Goal: Task Accomplishment & Management: Complete application form

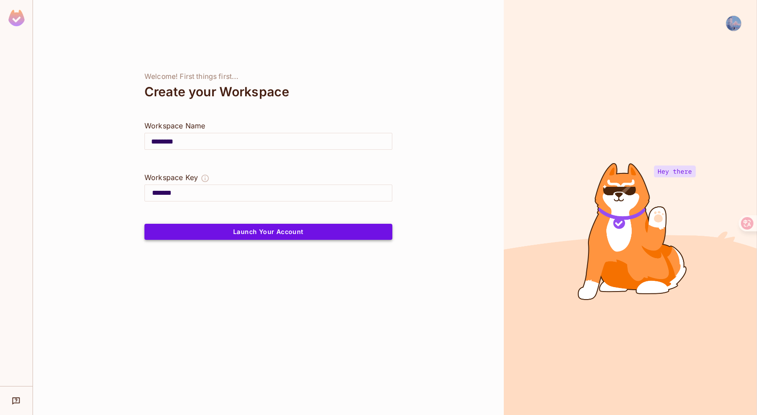
click at [243, 233] on button "Launch Your Account" at bounding box center [269, 232] width 248 height 16
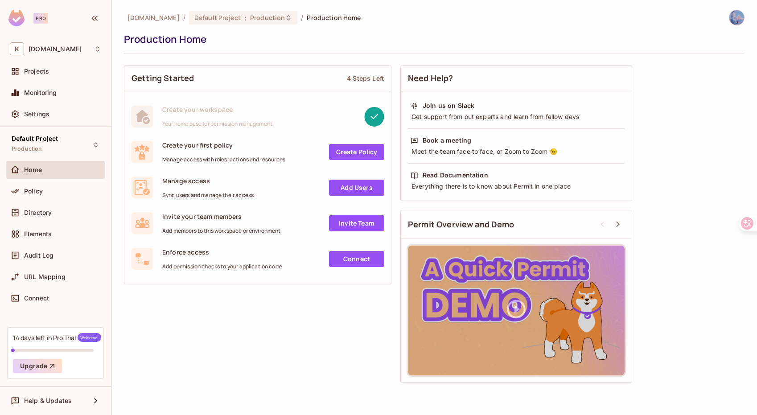
click at [40, 21] on div "Pro" at bounding box center [40, 18] width 15 height 11
click at [94, 20] on icon "button" at bounding box center [94, 18] width 6 height 5
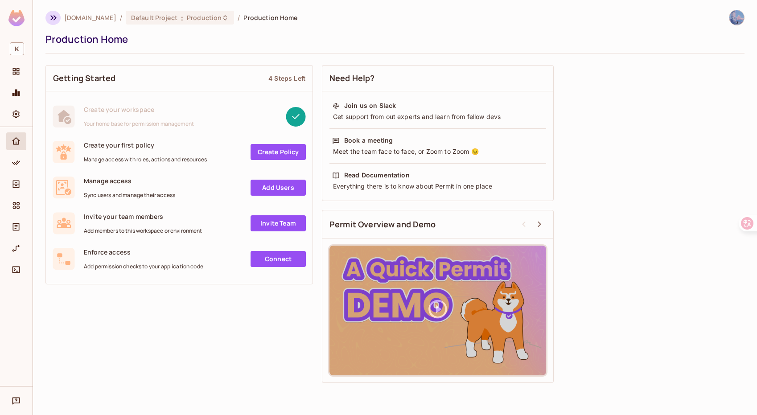
click at [55, 17] on icon "button" at bounding box center [53, 17] width 6 height 5
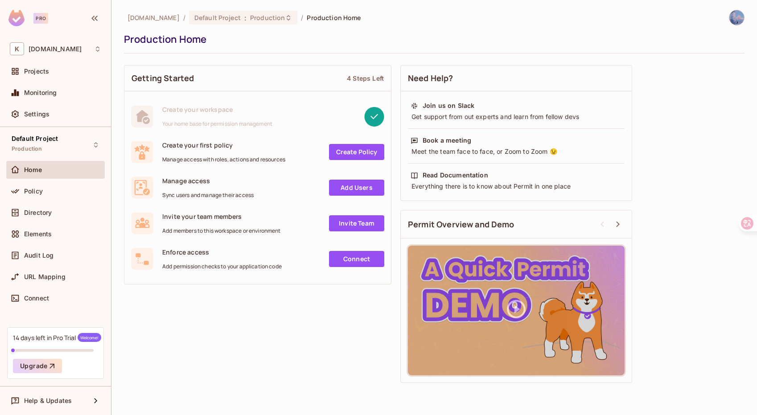
click at [87, 339] on span "Welcome!" at bounding box center [90, 337] width 24 height 9
click at [55, 362] on icon "button" at bounding box center [52, 366] width 9 height 9
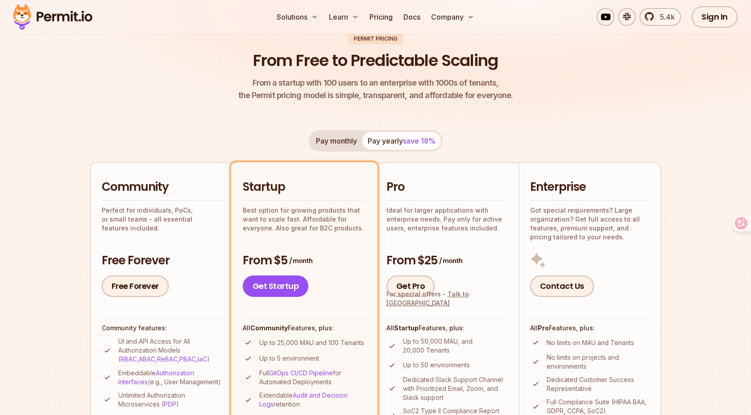
scroll to position [141, 0]
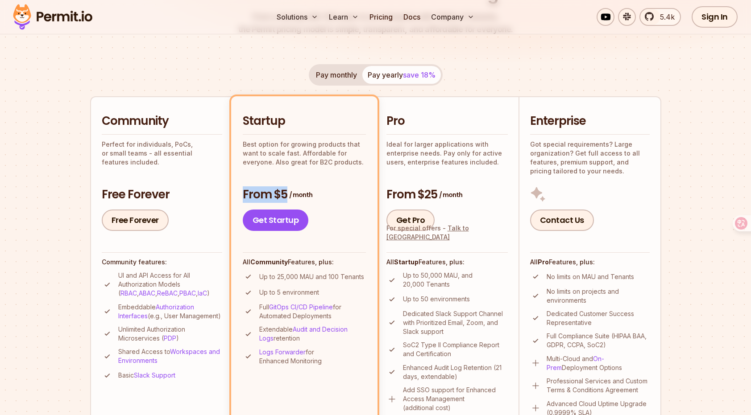
drag, startPoint x: 250, startPoint y: 191, endPoint x: 315, endPoint y: 192, distance: 65.1
click at [315, 192] on li "Startup Best option for growing products that want to scale fast. Affordable fo…" at bounding box center [304, 265] width 146 height 338
click at [315, 192] on h3 "From $5 / month" at bounding box center [304, 195] width 123 height 16
drag, startPoint x: 319, startPoint y: 191, endPoint x: 246, endPoint y: 189, distance: 73.7
click at [246, 189] on h3 "From $5 / month" at bounding box center [304, 195] width 123 height 16
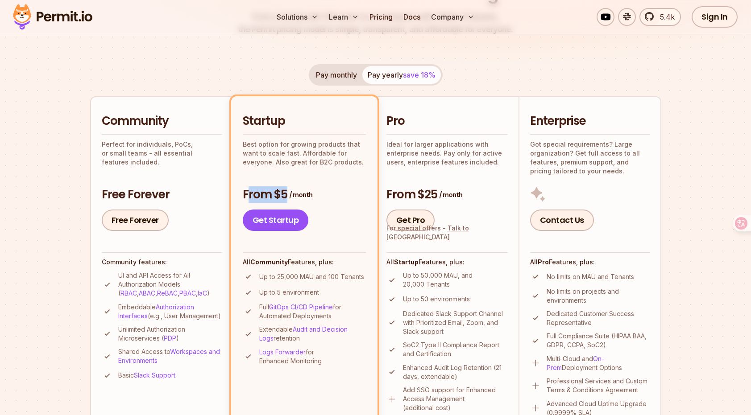
click at [246, 189] on h3 "From $5 / month" at bounding box center [304, 195] width 123 height 16
drag, startPoint x: 240, startPoint y: 190, endPoint x: 310, endPoint y: 192, distance: 70.1
click at [310, 192] on li "Startup Best option for growing products that want to scale fast. Affordable fo…" at bounding box center [304, 265] width 146 height 338
click at [310, 192] on span "/ month" at bounding box center [300, 194] width 23 height 9
drag, startPoint x: 316, startPoint y: 191, endPoint x: 277, endPoint y: 184, distance: 39.5
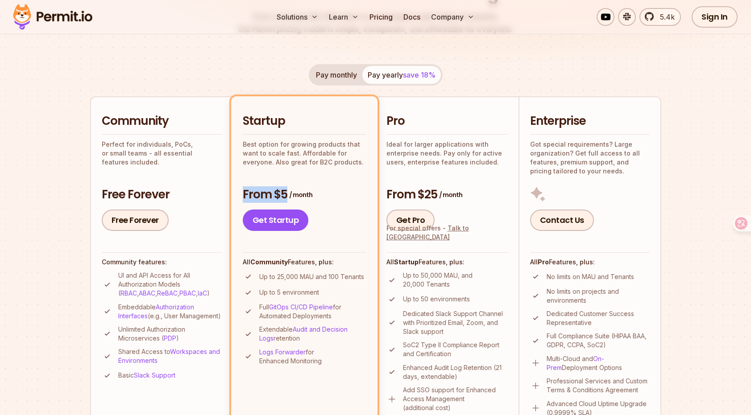
click at [277, 184] on div "Startup Best option for growing products that want to scale fast. Affordable fo…" at bounding box center [304, 172] width 123 height 118
drag, startPoint x: 266, startPoint y: 180, endPoint x: 336, endPoint y: 190, distance: 70.9
click at [336, 190] on div "Startup Best option for growing products that want to scale fast. Affordable fo…" at bounding box center [304, 172] width 123 height 118
click at [336, 190] on h3 "From $5 / month" at bounding box center [304, 195] width 123 height 16
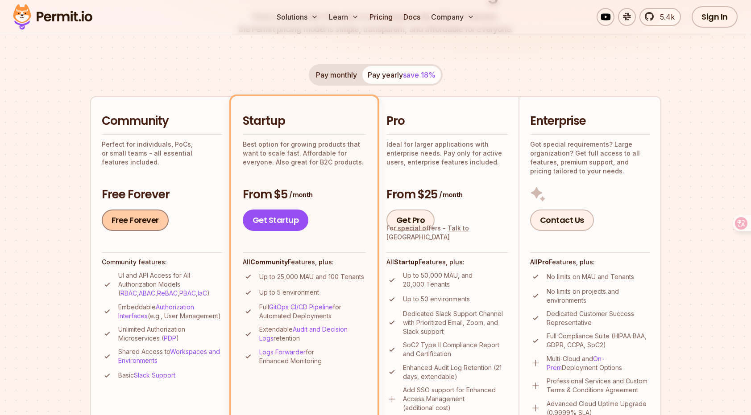
click at [137, 219] on link "Free Forever" at bounding box center [135, 220] width 67 height 21
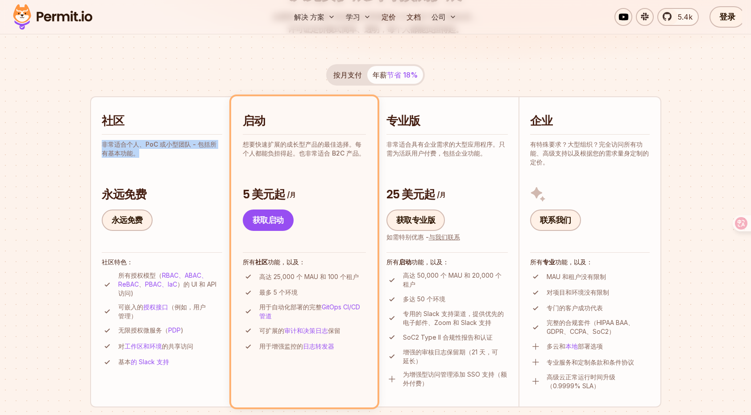
drag, startPoint x: 152, startPoint y: 158, endPoint x: 95, endPoint y: 143, distance: 58.1
click at [95, 143] on li "社区 非常适合个人、PoC 或小型团队 - 包括所有基本功能。 永远免费 永远免费 社区特色： 所有授权模型（ RBAC、 ABAC、 ReBAC 、 PBA…" at bounding box center [161, 251] width 143 height 311
click at [106, 166] on div "社区 非常适合个人、PoC 或小型团队 - 包括所有基本功能。 永远免费 永远免费" at bounding box center [162, 172] width 120 height 118
drag, startPoint x: 102, startPoint y: 145, endPoint x: 145, endPoint y: 162, distance: 46.6
click at [145, 161] on div "社区 非常适合个人、PoC 或小型团队 - 包括所有基本功能。 永远免费 永远免费" at bounding box center [162, 172] width 120 height 118
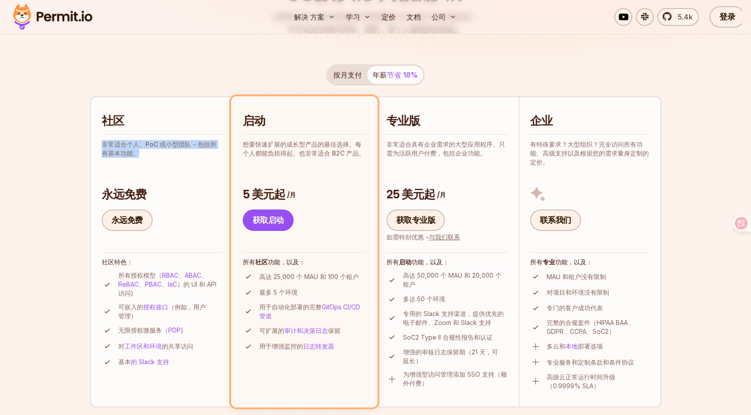
click at [145, 162] on div "社区 非常适合个人、PoC 或小型团队 - 包括所有基本功能。 永远免费 永远免费" at bounding box center [162, 172] width 120 height 118
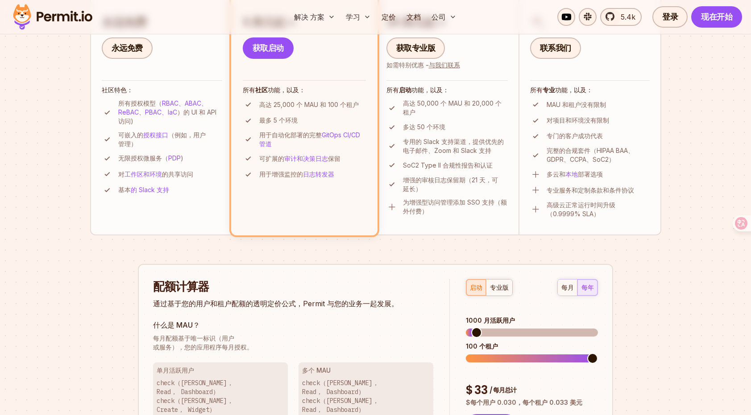
scroll to position [384, 0]
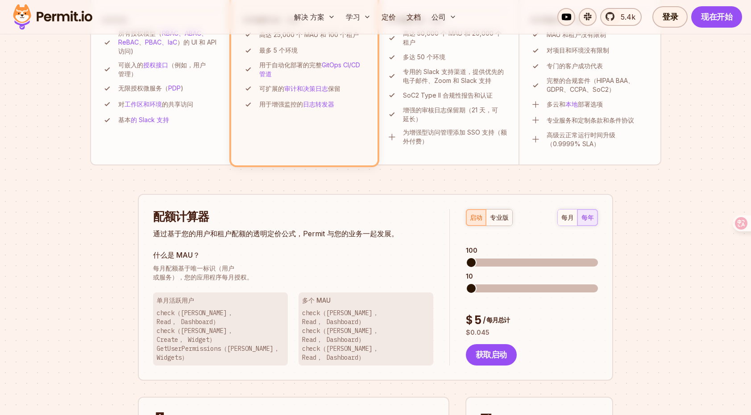
click at [466, 257] on span at bounding box center [471, 262] width 11 height 11
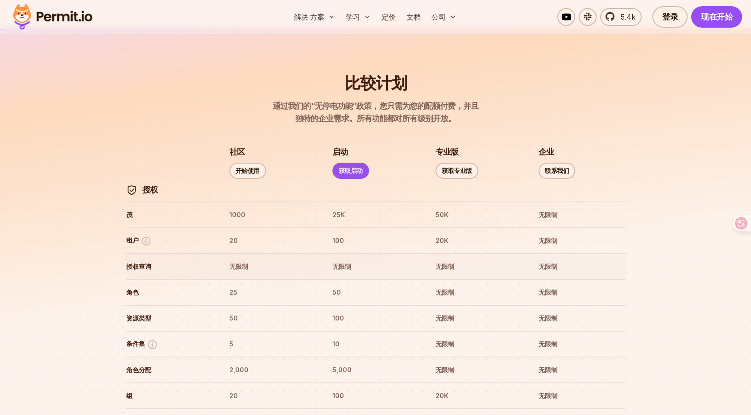
scroll to position [903, 0]
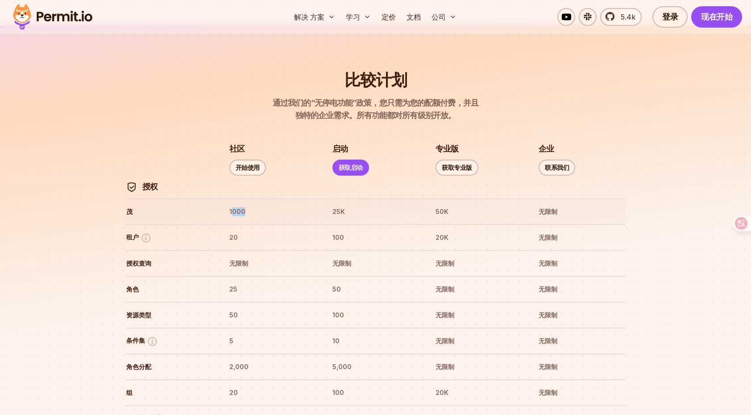
drag, startPoint x: 232, startPoint y: 194, endPoint x: 257, endPoint y: 194, distance: 25.0
click at [257, 205] on th "1000" at bounding box center [272, 212] width 87 height 14
drag, startPoint x: 249, startPoint y: 195, endPoint x: 203, endPoint y: 194, distance: 46.8
click at [203, 199] on tr "茂 1000 25K 50K 无限制" at bounding box center [376, 212] width 500 height 26
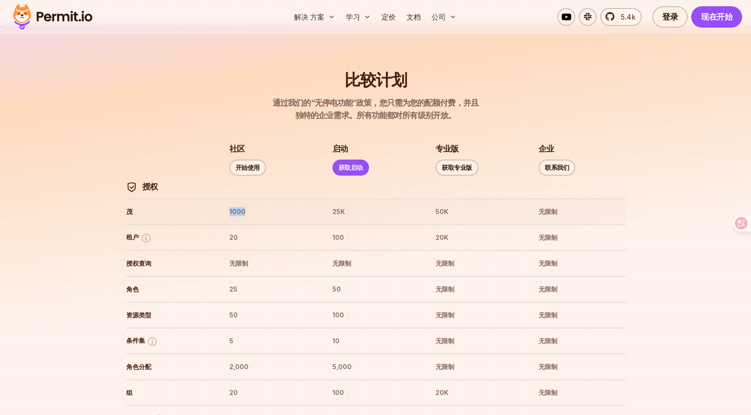
click at [211, 205] on th "茂" at bounding box center [169, 212] width 87 height 14
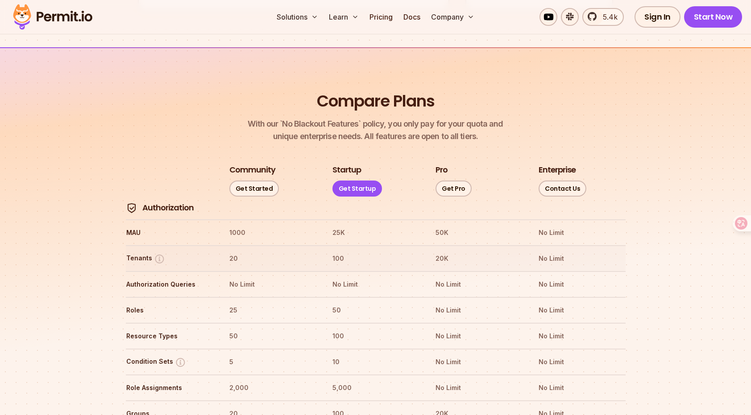
scroll to position [964, 0]
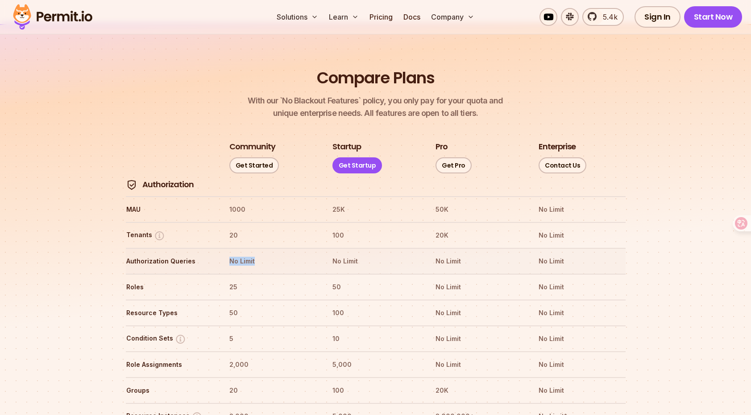
drag, startPoint x: 270, startPoint y: 237, endPoint x: 225, endPoint y: 237, distance: 44.6
click at [225, 248] on tr "Authorization Queries No Limit No Limit No Limit No Limit" at bounding box center [376, 261] width 500 height 26
drag, startPoint x: 219, startPoint y: 256, endPoint x: 251, endPoint y: 262, distance: 33.2
click at [251, 274] on tr "Roles 25 50 No Limit No Limit" at bounding box center [376, 287] width 500 height 26
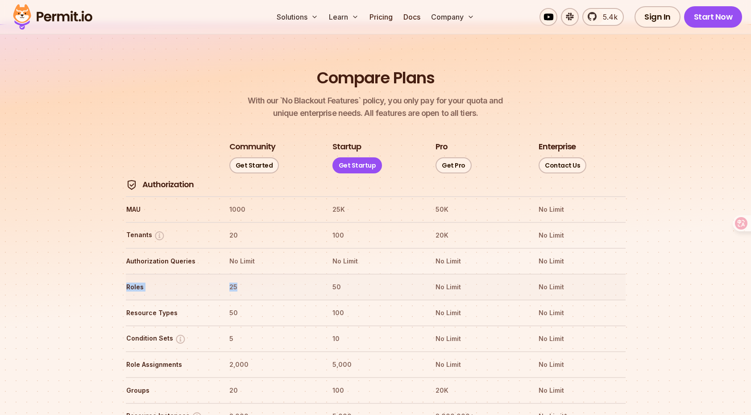
click at [251, 280] on th "25" at bounding box center [272, 287] width 87 height 14
drag, startPoint x: 227, startPoint y: 288, endPoint x: 251, endPoint y: 286, distance: 23.8
click at [250, 300] on tr "Resource Types 50 100 No Limit No Limit" at bounding box center [376, 313] width 500 height 26
click at [251, 306] on th "50" at bounding box center [272, 313] width 87 height 14
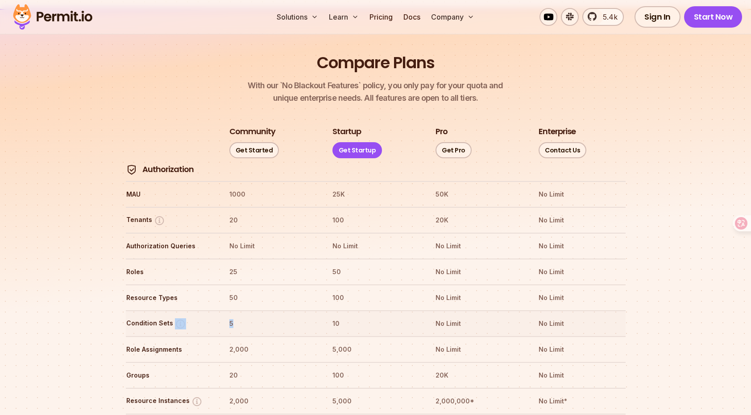
drag, startPoint x: 236, startPoint y: 294, endPoint x: 219, endPoint y: 297, distance: 17.2
click at [219, 310] on tr "Condition Sets 5 10 No Limit No Limit" at bounding box center [376, 323] width 500 height 26
drag, startPoint x: 219, startPoint y: 297, endPoint x: 256, endPoint y: 297, distance: 36.6
click at [256, 310] on tr "Condition Sets 5 10 No Limit No Limit" at bounding box center [376, 323] width 500 height 26
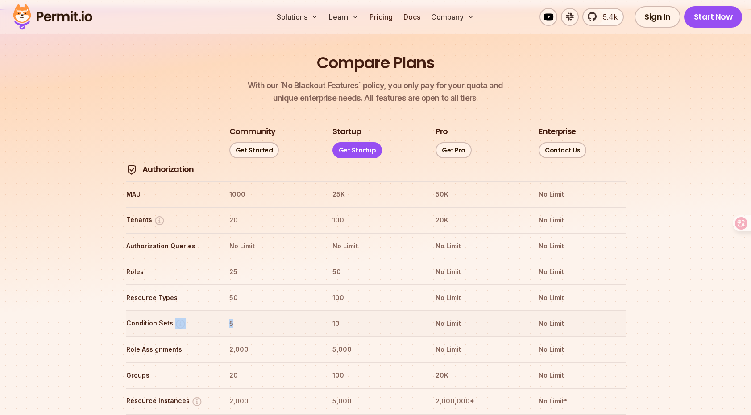
click at [256, 317] on th "5" at bounding box center [272, 324] width 87 height 14
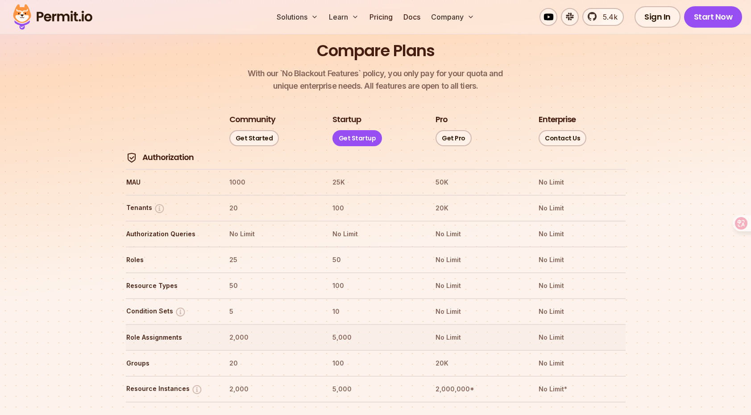
scroll to position [996, 0]
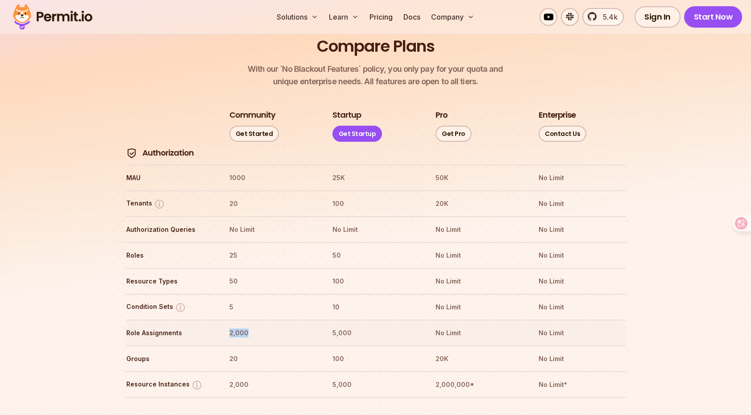
drag, startPoint x: 251, startPoint y: 300, endPoint x: 253, endPoint y: 305, distance: 5.6
click at [253, 320] on tr "Role Assignments 2,000 5,000 No Limit No Limit" at bounding box center [376, 333] width 500 height 26
click at [253, 326] on th "2,000" at bounding box center [272, 333] width 87 height 14
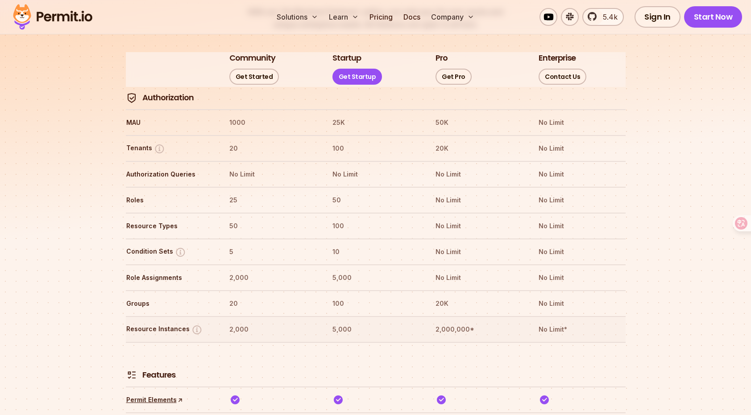
scroll to position [1054, 0]
drag, startPoint x: 243, startPoint y: 301, endPoint x: 260, endPoint y: 301, distance: 17.0
click at [260, 315] on tr "Resource Instances 2,000 5,000 2,000,000* No Limit*" at bounding box center [376, 328] width 500 height 26
click at [260, 322] on th "2,000" at bounding box center [272, 329] width 87 height 14
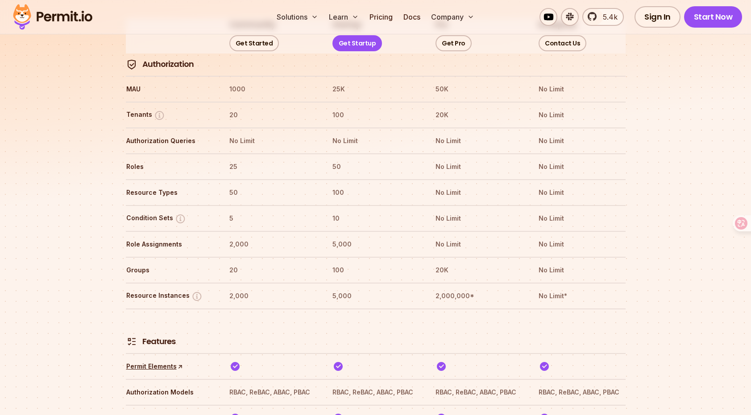
scroll to position [1092, 0]
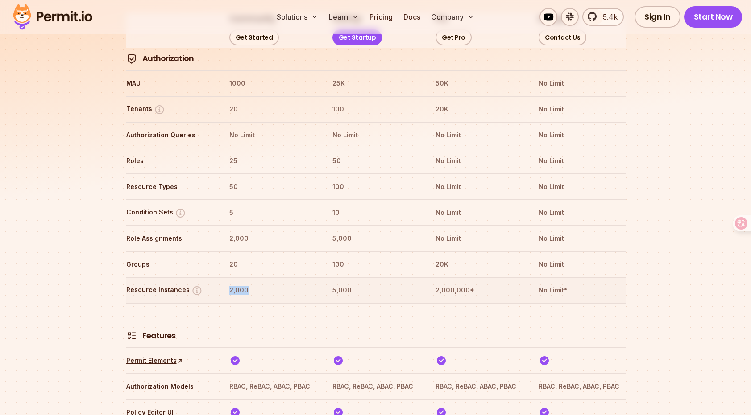
drag, startPoint x: 252, startPoint y: 264, endPoint x: 226, endPoint y: 261, distance: 26.6
click at [226, 277] on tr "Resource Instances 2,000 5,000 2,000,000* No Limit*" at bounding box center [376, 290] width 500 height 26
drag, startPoint x: 227, startPoint y: 232, endPoint x: 248, endPoint y: 232, distance: 21.4
click at [248, 251] on tr "Groups 20 100 20K No Limit" at bounding box center [376, 264] width 500 height 26
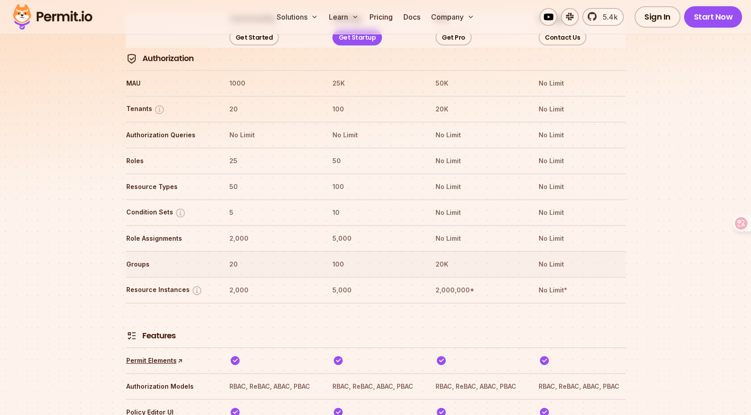
click at [250, 257] on th "20" at bounding box center [272, 264] width 87 height 14
drag, startPoint x: 257, startPoint y: 213, endPoint x: 216, endPoint y: 211, distance: 41.5
click at [216, 225] on tr "Role Assignments 2,000 5,000 No Limit No Limit" at bounding box center [376, 238] width 500 height 26
drag, startPoint x: 223, startPoint y: 236, endPoint x: 269, endPoint y: 261, distance: 51.5
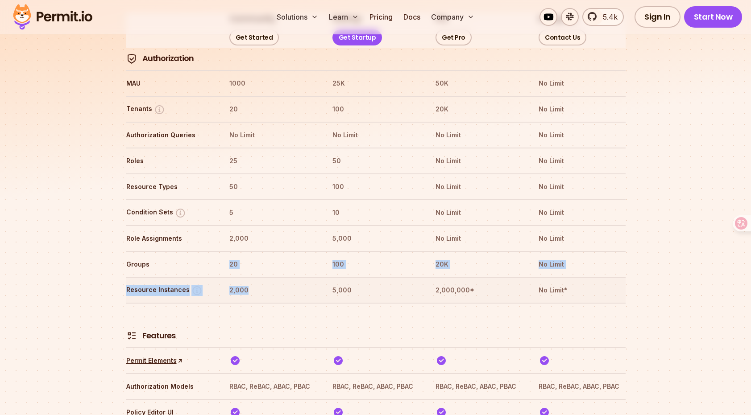
click at [269, 283] on th "2,000" at bounding box center [272, 290] width 87 height 14
drag, startPoint x: 254, startPoint y: 263, endPoint x: 199, endPoint y: 266, distance: 55.4
click at [215, 277] on tr "Resource Instances 2,000 5,000 2,000,000* No Limit*" at bounding box center [376, 290] width 500 height 26
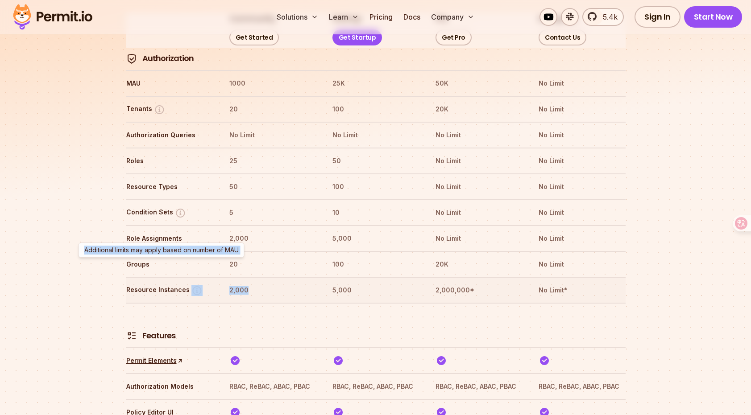
click at [224, 277] on tr "Resource Instances Additional limits may apply based on number of MAU Additiona…" at bounding box center [376, 290] width 500 height 26
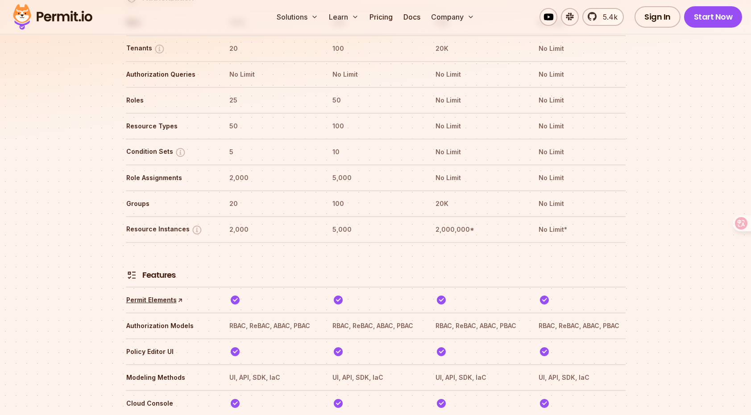
scroll to position [1233, 0]
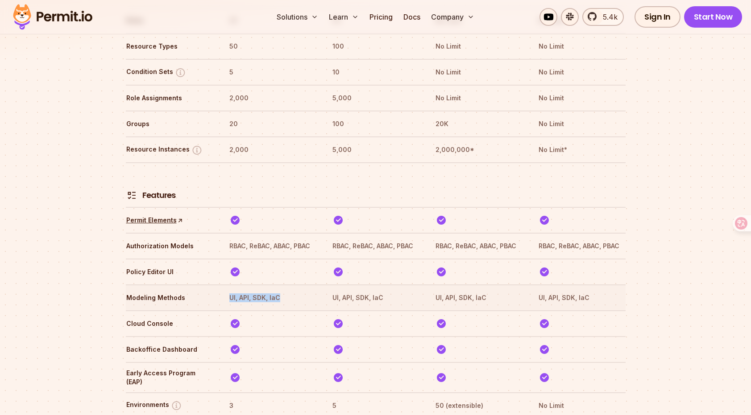
drag, startPoint x: 225, startPoint y: 273, endPoint x: 290, endPoint y: 273, distance: 64.7
click at [290, 285] on tr "Modeling Methods UI, API, SDK, IaC UI, API, SDK, IaC UI, API, SDK, IaC UI, API,…" at bounding box center [376, 298] width 500 height 26
click at [290, 291] on th "UI, API, SDK, IaC" at bounding box center [272, 298] width 87 height 14
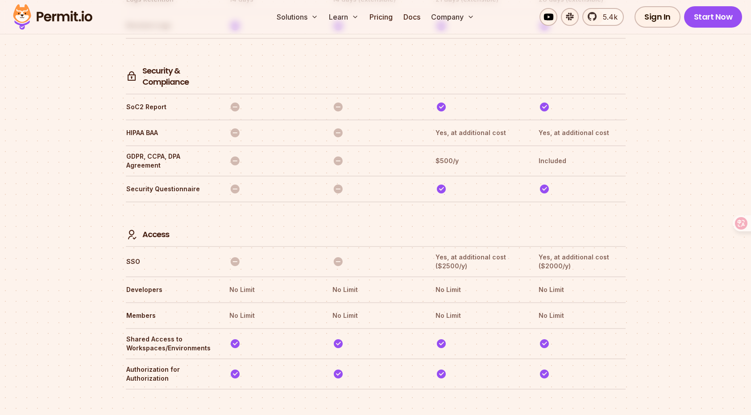
scroll to position [2581, 0]
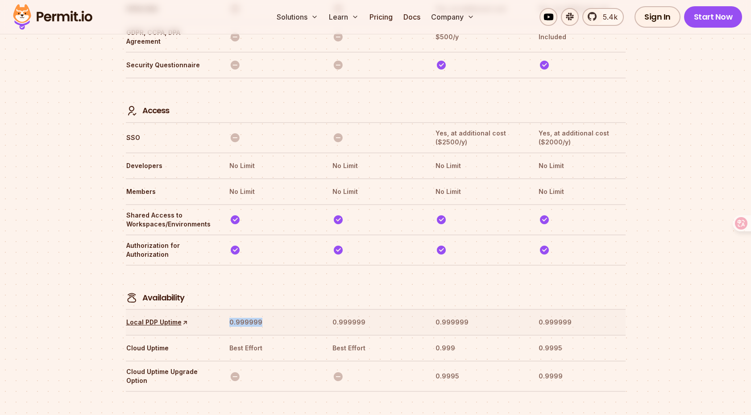
drag, startPoint x: 277, startPoint y: 280, endPoint x: 215, endPoint y: 281, distance: 62.9
click at [215, 309] on tr "Local PDP Uptime ↑ 0.999999 0.999999 0.999999 0.999999" at bounding box center [376, 322] width 500 height 26
click at [216, 309] on tr "Local PDP Uptime ↑ 0.999999 0.999999 0.999999 0.999999" at bounding box center [376, 322] width 500 height 26
drag, startPoint x: 218, startPoint y: 281, endPoint x: 286, endPoint y: 281, distance: 68.7
click at [285, 309] on tr "Local PDP Uptime ↑ 0.999999 0.999999 0.999999 0.999999" at bounding box center [376, 322] width 500 height 26
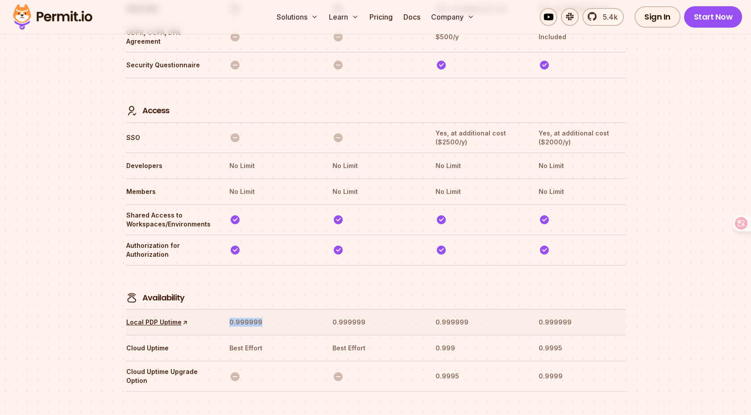
click at [286, 315] on th "0.999999" at bounding box center [272, 322] width 87 height 14
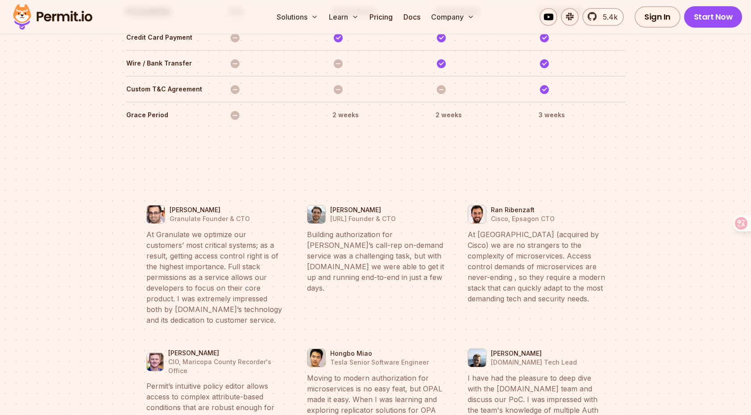
scroll to position [2989, 0]
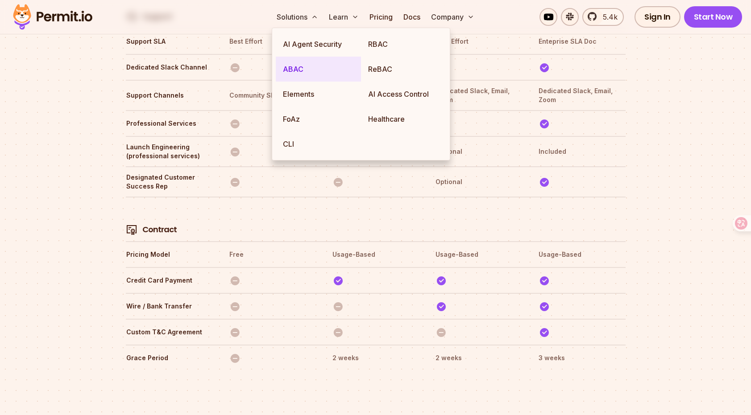
click at [302, 69] on link "ABAC" at bounding box center [318, 69] width 85 height 25
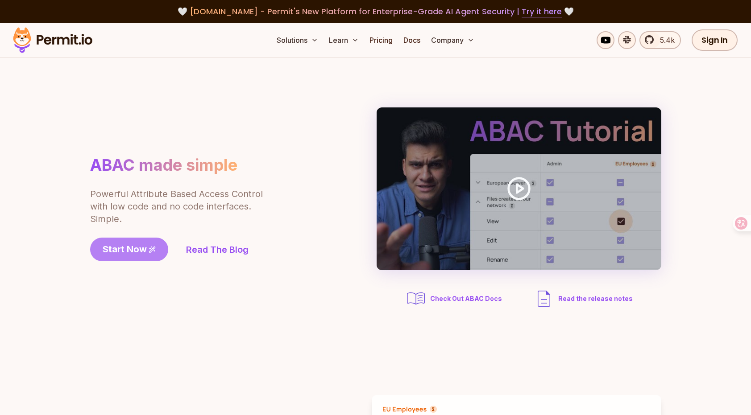
click at [132, 246] on span "Start Now" at bounding box center [125, 249] width 44 height 12
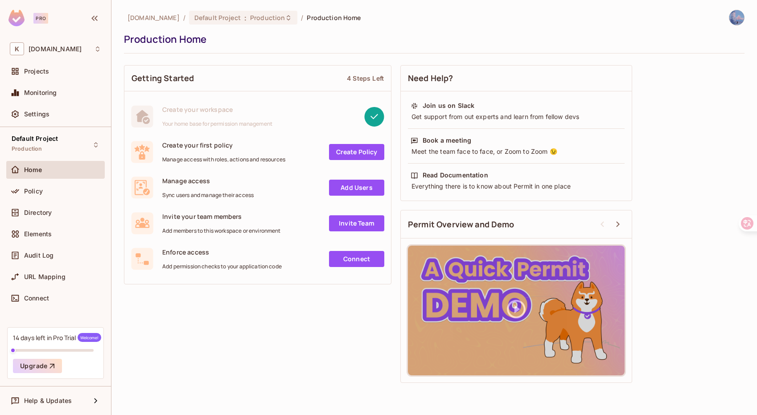
click at [200, 289] on div "Getting Started 4 Steps Left Create your workspace Your home base for permissio…" at bounding box center [434, 224] width 621 height 327
click at [54, 236] on div "Elements" at bounding box center [62, 234] width 77 height 7
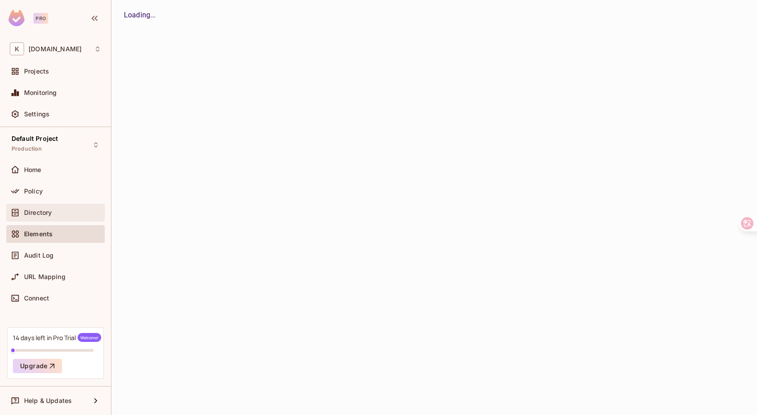
click at [59, 211] on div "Directory" at bounding box center [62, 212] width 77 height 7
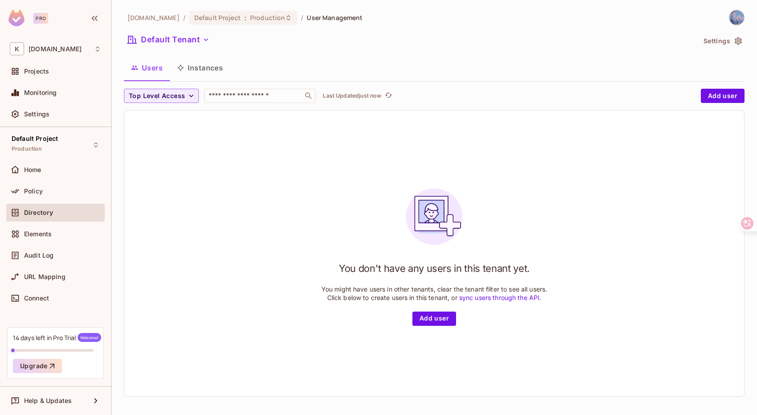
click at [194, 63] on button "Instances" at bounding box center [200, 68] width 60 height 22
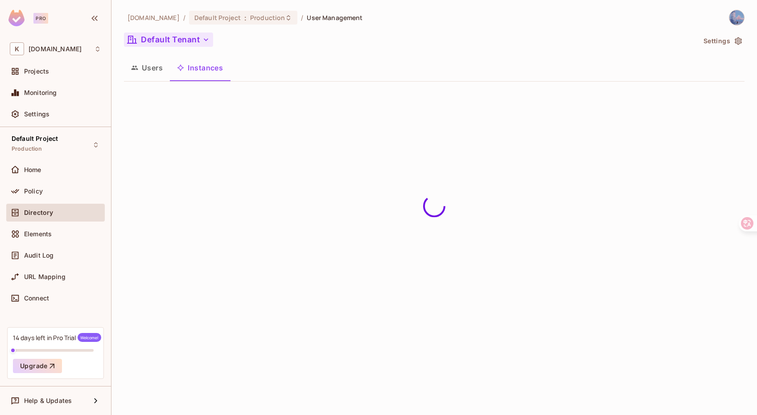
click at [186, 41] on button "Default Tenant" at bounding box center [168, 40] width 89 height 14
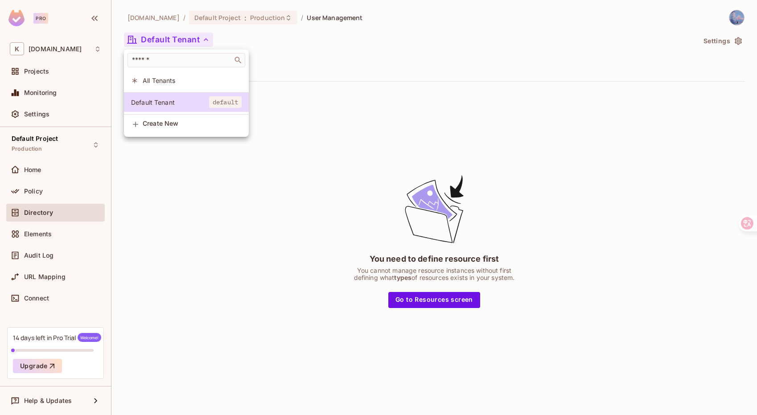
click at [171, 127] on span "Create New" at bounding box center [192, 123] width 99 height 7
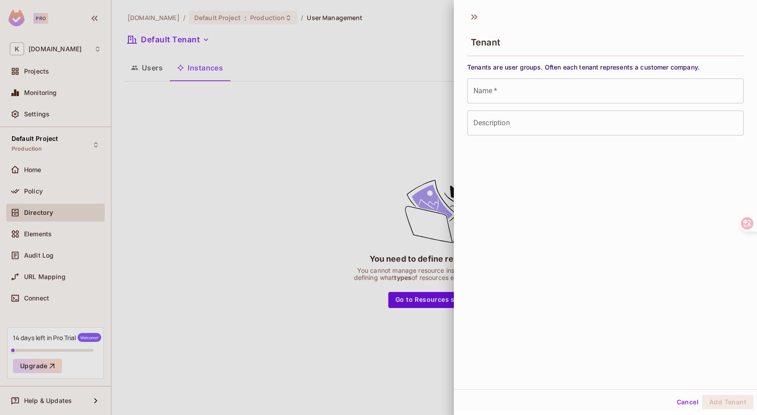
click at [539, 94] on input "Name   *" at bounding box center [606, 91] width 277 height 25
drag, startPoint x: 521, startPoint y: 54, endPoint x: 545, endPoint y: 69, distance: 28.8
click at [545, 69] on div "Tenant Tenants are user groups. Often each tenant represents a customer company…" at bounding box center [605, 197] width 303 height 383
click at [545, 69] on span "Tenants are user groups. Often each tenant represents a customer company." at bounding box center [606, 67] width 277 height 8
drag, startPoint x: 545, startPoint y: 66, endPoint x: 719, endPoint y: 68, distance: 174.0
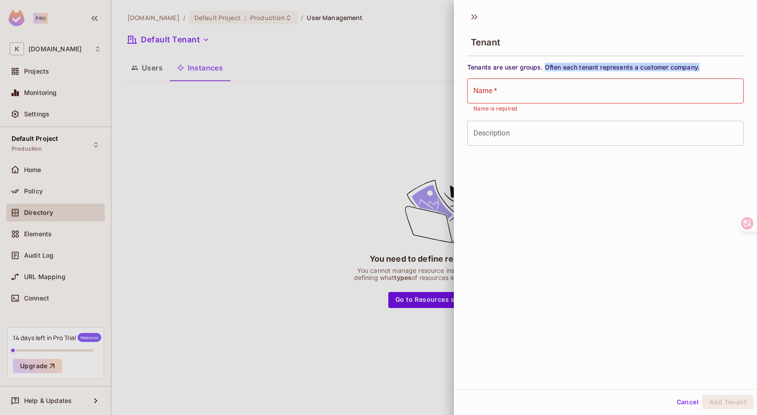
click at [719, 68] on span "Tenants are user groups. Often each tenant represents a customer company." at bounding box center [606, 67] width 277 height 8
drag, startPoint x: 720, startPoint y: 67, endPoint x: 689, endPoint y: 58, distance: 32.0
click at [689, 58] on div "Tenant Tenants are user groups. Often each tenant represents a customer company…" at bounding box center [605, 197] width 303 height 383
click at [689, 58] on div "Tenant" at bounding box center [605, 35] width 303 height 50
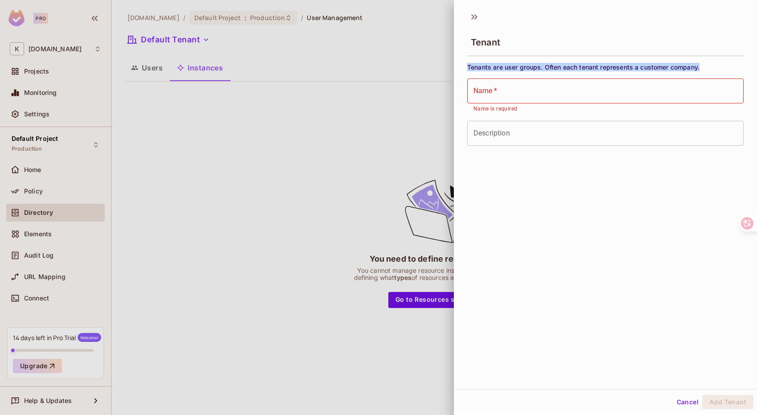
drag, startPoint x: 675, startPoint y: 58, endPoint x: 709, endPoint y: 66, distance: 34.3
click at [709, 66] on div "Tenant Tenants are user groups. Often each tenant represents a customer company…" at bounding box center [605, 197] width 303 height 383
click at [710, 66] on span "Tenants are user groups. Often each tenant represents a customer company." at bounding box center [606, 67] width 277 height 8
drag, startPoint x: 713, startPoint y: 66, endPoint x: 684, endPoint y: 58, distance: 30.5
click at [684, 58] on div "Tenant Tenants are user groups. Often each tenant represents a customer company…" at bounding box center [605, 197] width 303 height 383
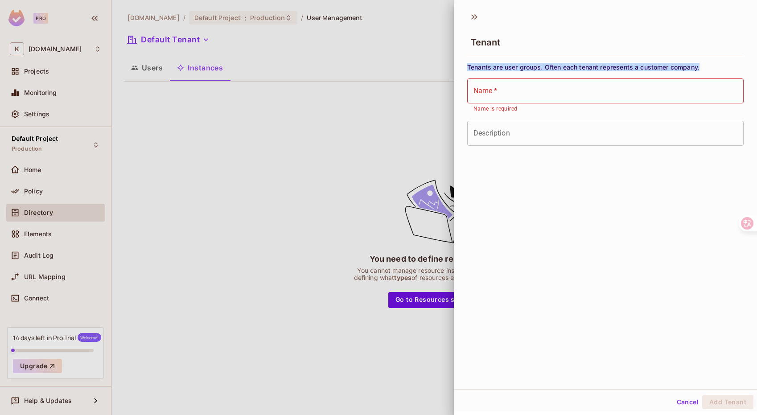
click at [684, 58] on div "Tenant" at bounding box center [605, 35] width 303 height 50
drag, startPoint x: 676, startPoint y: 57, endPoint x: 719, endPoint y: 64, distance: 43.3
click at [719, 64] on div "Tenant Tenants are user groups. Often each tenant represents a customer company…" at bounding box center [605, 197] width 303 height 383
click at [719, 64] on span "Tenants are user groups. Often each tenant represents a customer company." at bounding box center [606, 67] width 277 height 8
drag, startPoint x: 719, startPoint y: 65, endPoint x: 688, endPoint y: 57, distance: 31.3
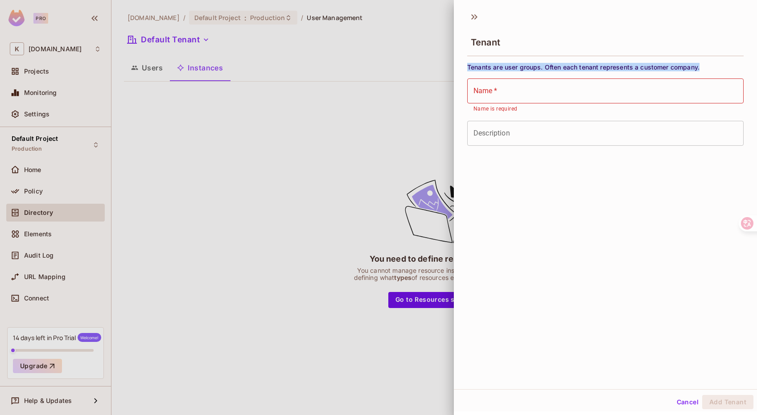
click at [688, 57] on div "Tenant Tenants are user groups. Often each tenant represents a customer company…" at bounding box center [605, 197] width 303 height 383
click at [688, 57] on div "Tenant" at bounding box center [605, 35] width 303 height 50
click at [189, 160] on div at bounding box center [378, 207] width 757 height 415
